Goal: Information Seeking & Learning: Learn about a topic

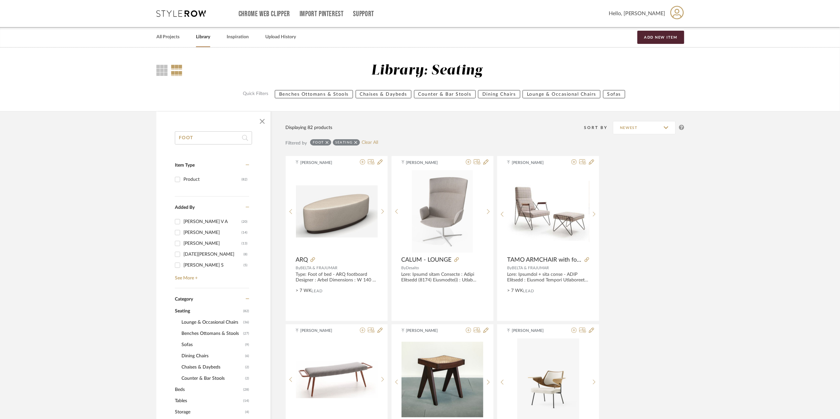
drag, startPoint x: 223, startPoint y: 140, endPoint x: 156, endPoint y: 140, distance: 67.3
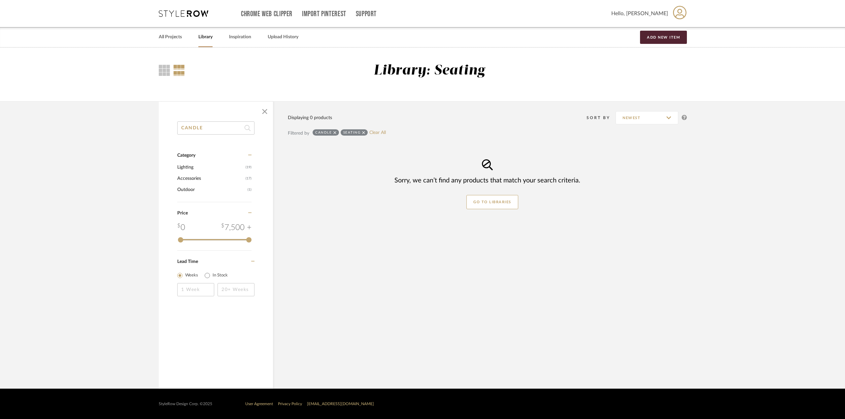
click at [218, 131] on input "CANDLE" at bounding box center [215, 127] width 77 height 13
type input "CANDLE"
click at [170, 34] on link "All Projects" at bounding box center [170, 37] width 23 height 9
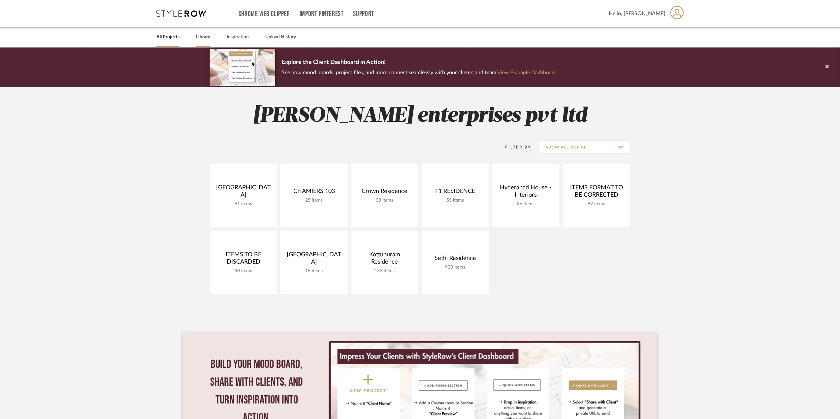
click at [197, 38] on link "Library" at bounding box center [203, 37] width 14 height 9
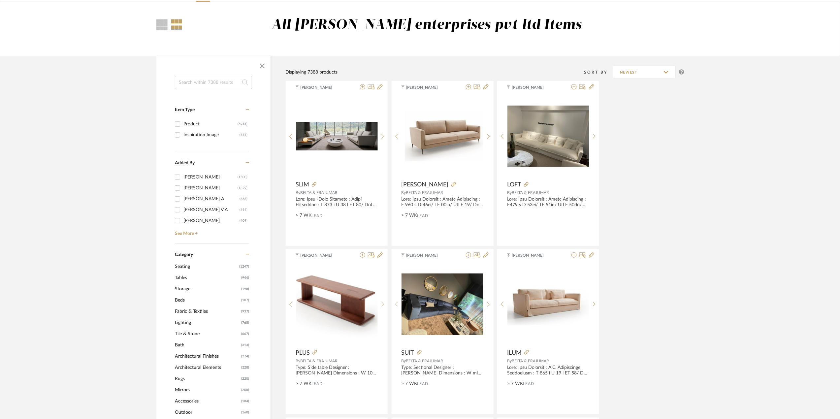
scroll to position [88, 0]
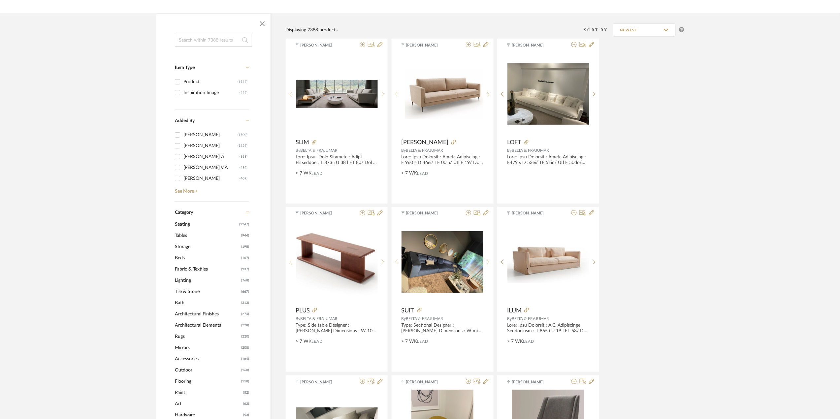
click at [187, 280] on span "Lighting" at bounding box center [207, 280] width 65 height 11
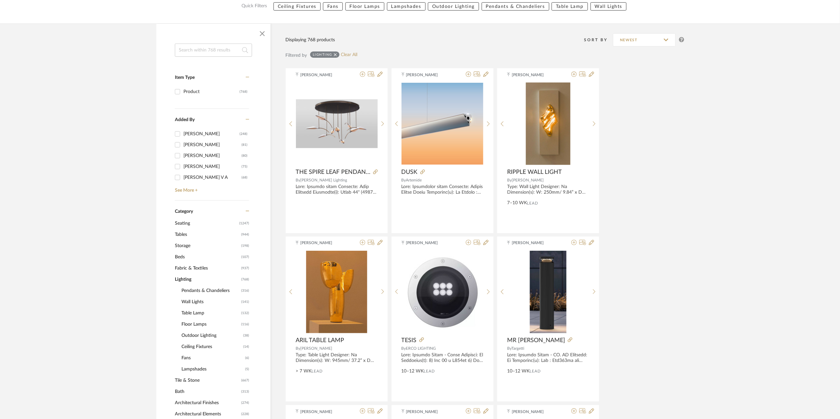
scroll to position [132, 0]
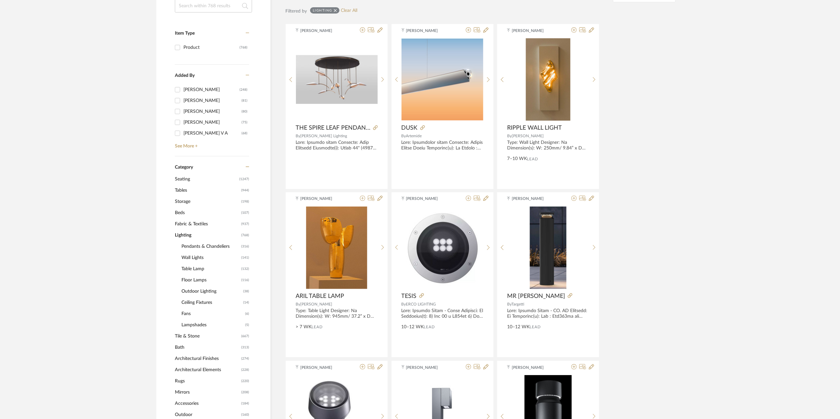
click at [198, 271] on span "Table Lamp" at bounding box center [210, 268] width 58 height 11
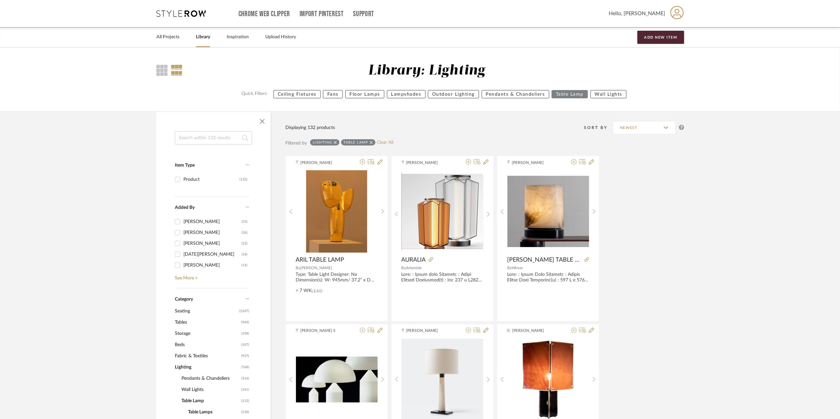
click at [207, 141] on input at bounding box center [213, 137] width 77 height 13
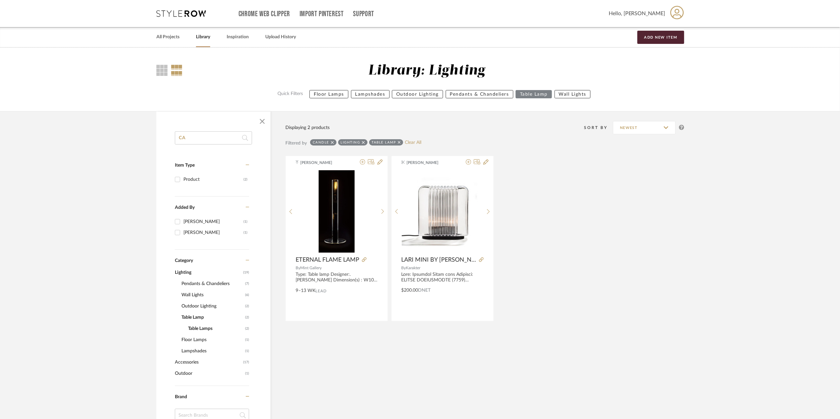
type input "C"
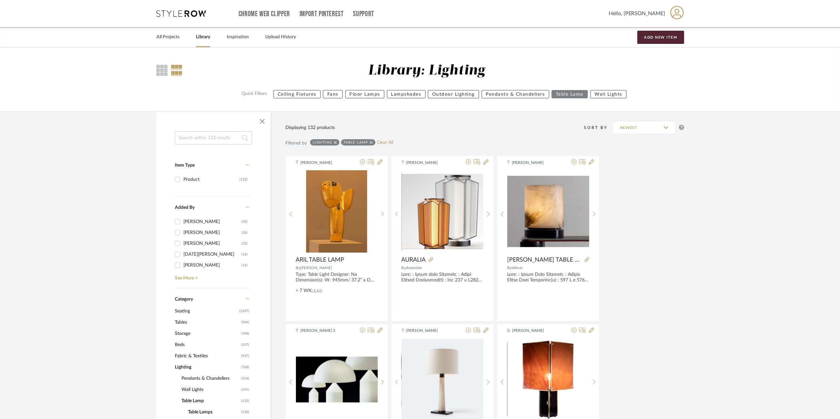
click at [229, 138] on input at bounding box center [213, 137] width 77 height 13
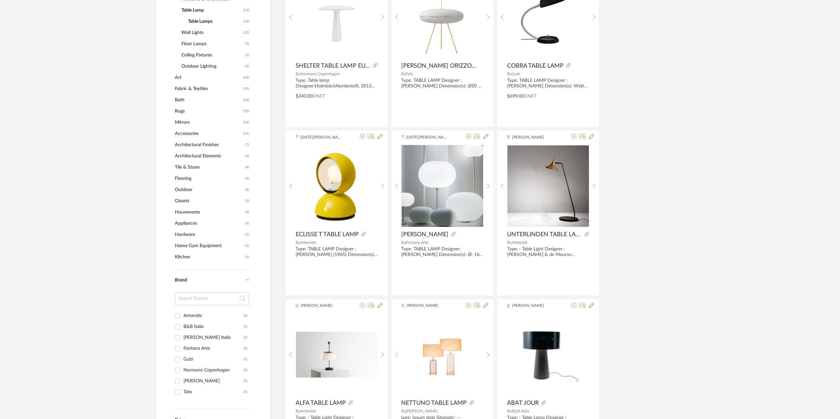
scroll to position [308, 0]
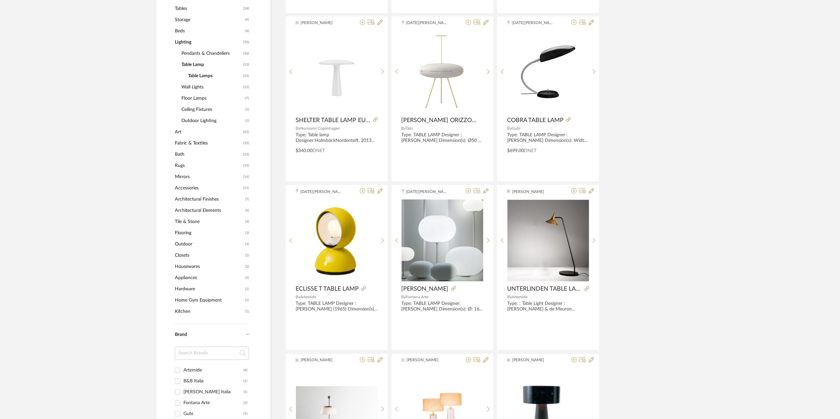
type input "ART"
click at [200, 131] on span "Art" at bounding box center [208, 131] width 67 height 11
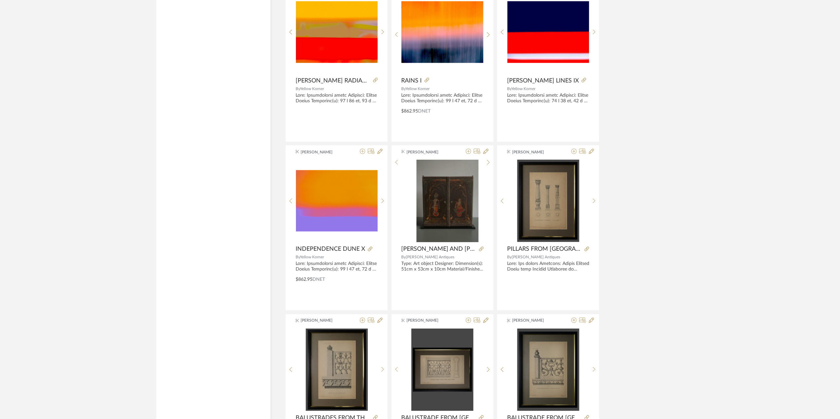
scroll to position [1830, 0]
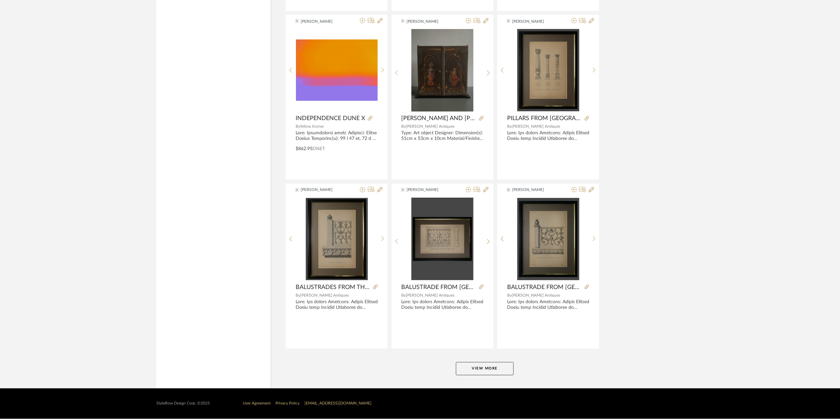
click at [491, 367] on button "View More" at bounding box center [485, 368] width 58 height 13
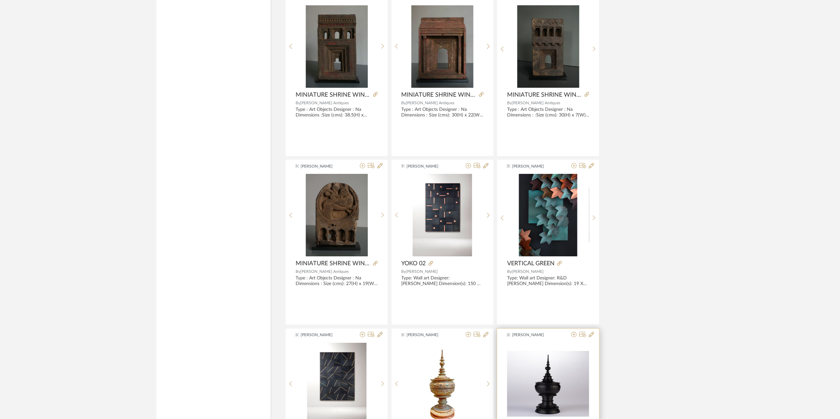
scroll to position [2402, 0]
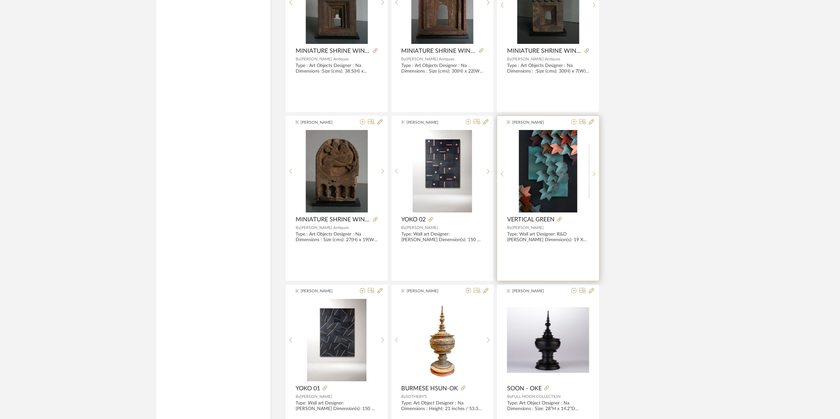
click at [564, 184] on img "0" at bounding box center [548, 171] width 58 height 82
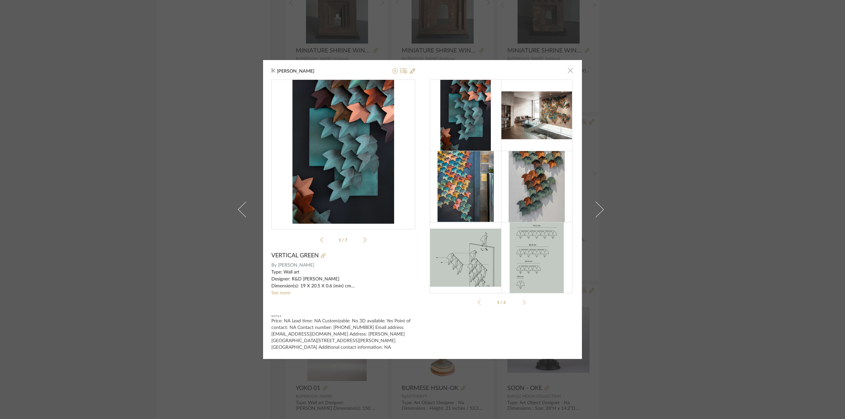
click at [565, 68] on span "button" at bounding box center [569, 70] width 13 height 13
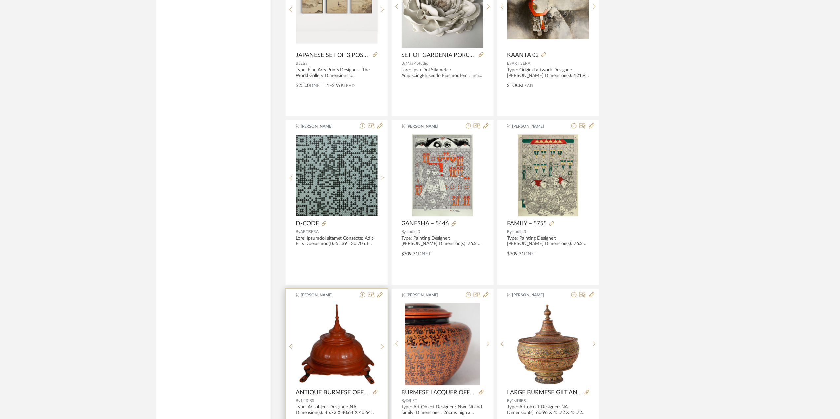
scroll to position [3062, 0]
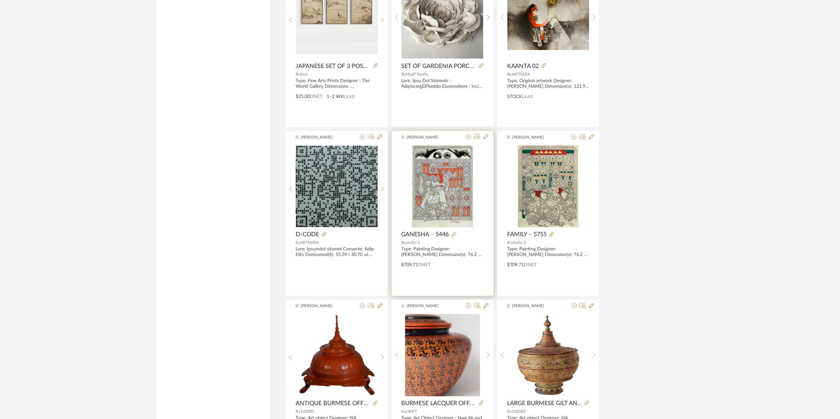
click at [0, 0] on img at bounding box center [0, 0] width 0 height 0
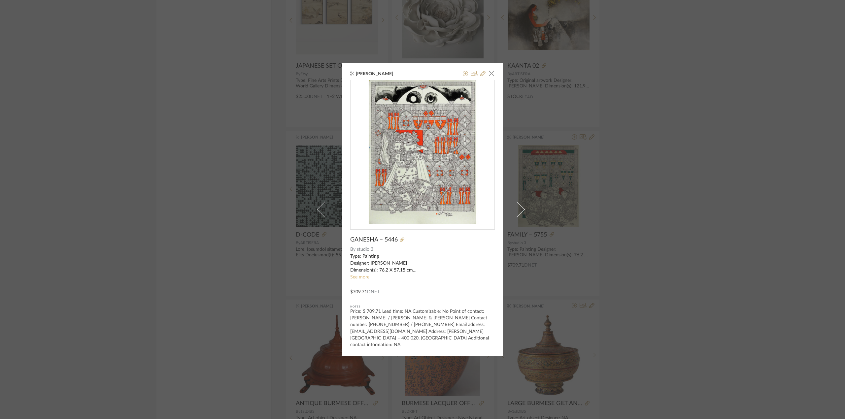
click at [352, 279] on link "See more" at bounding box center [359, 277] width 19 height 5
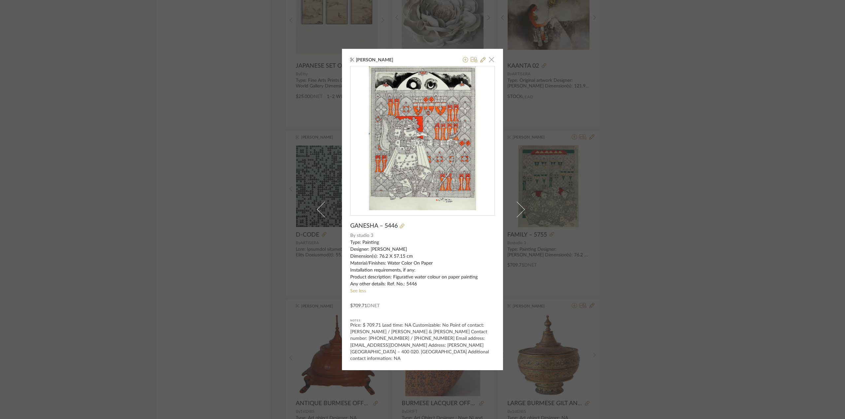
click at [490, 63] on span "button" at bounding box center [491, 59] width 13 height 13
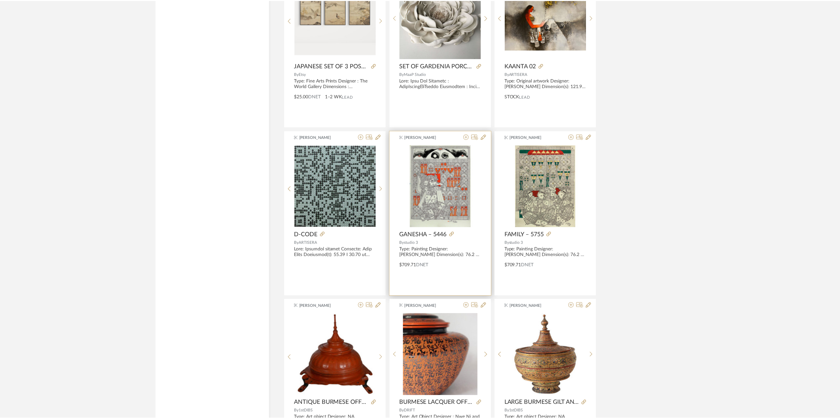
scroll to position [3062, 0]
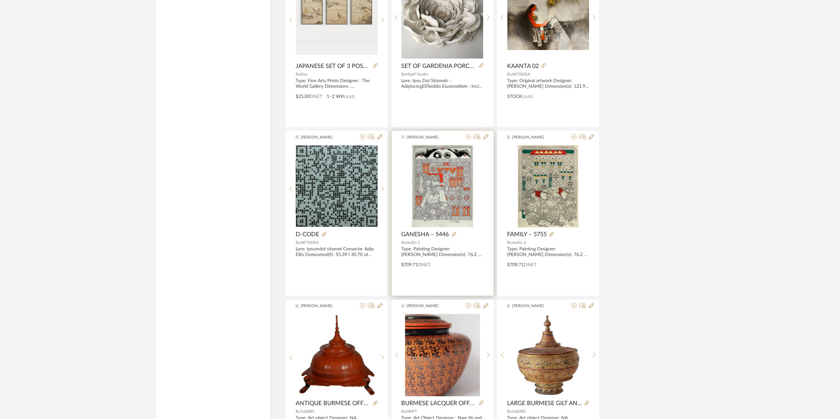
click at [460, 193] on img "0" at bounding box center [442, 186] width 82 height 82
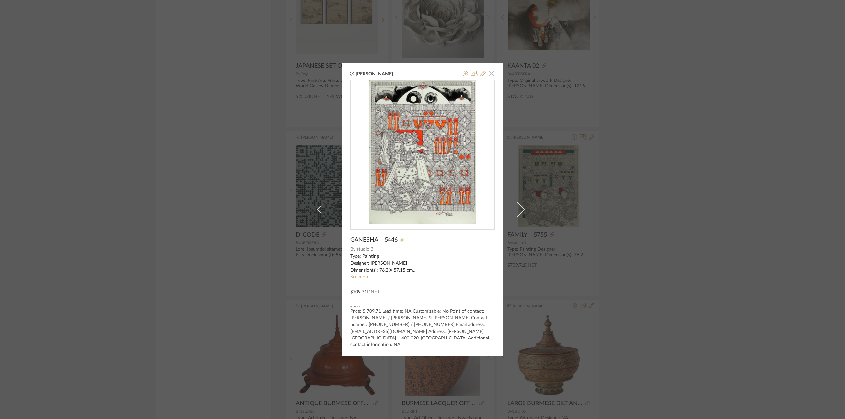
click at [489, 76] on span "button" at bounding box center [491, 73] width 13 height 13
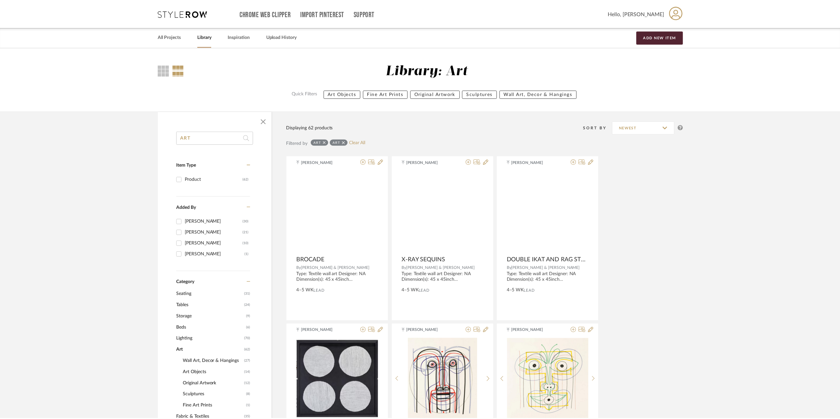
scroll to position [3062, 0]
